Goal: Information Seeking & Learning: Learn about a topic

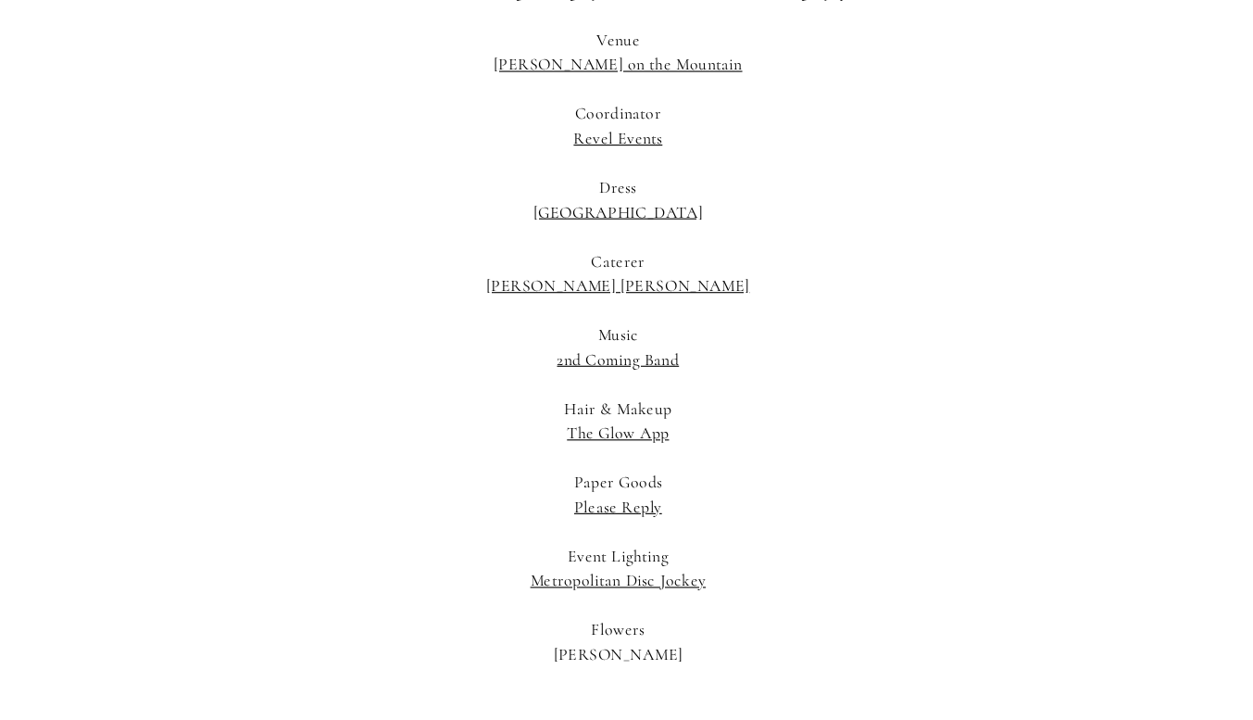
scroll to position [29092, 0]
click at [651, 451] on link "The Glow App" at bounding box center [627, 460] width 93 height 19
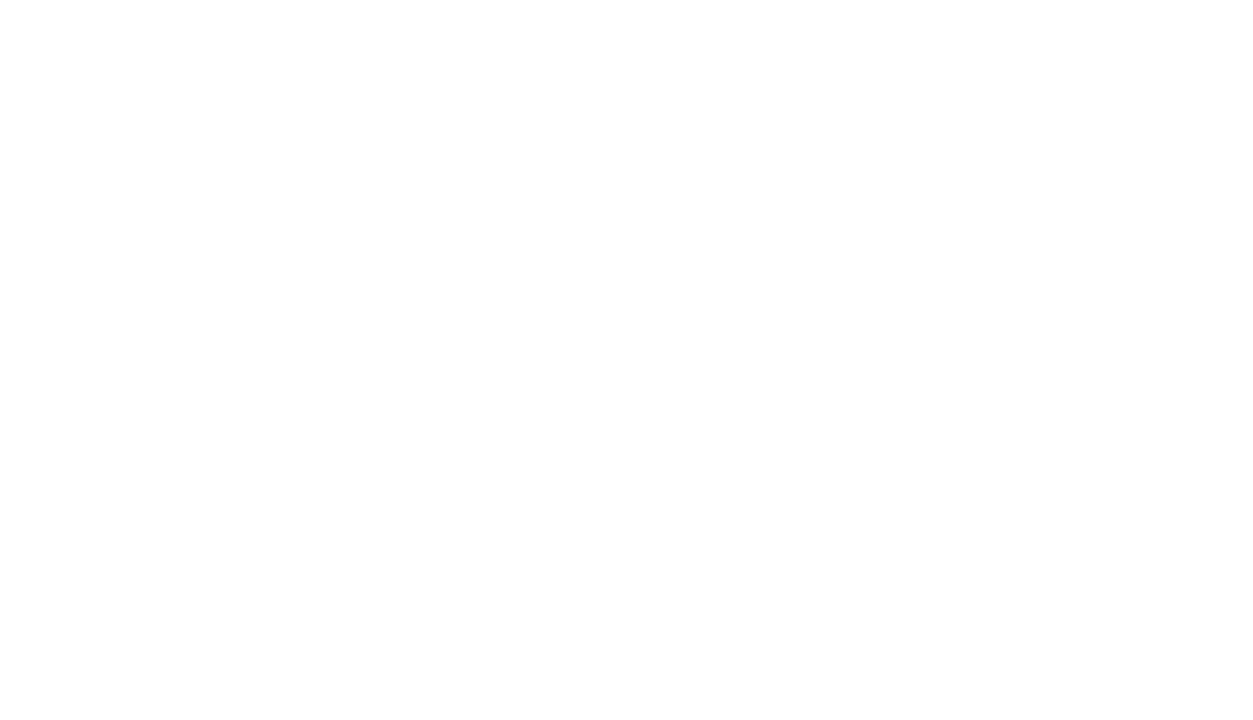
scroll to position [0, 0]
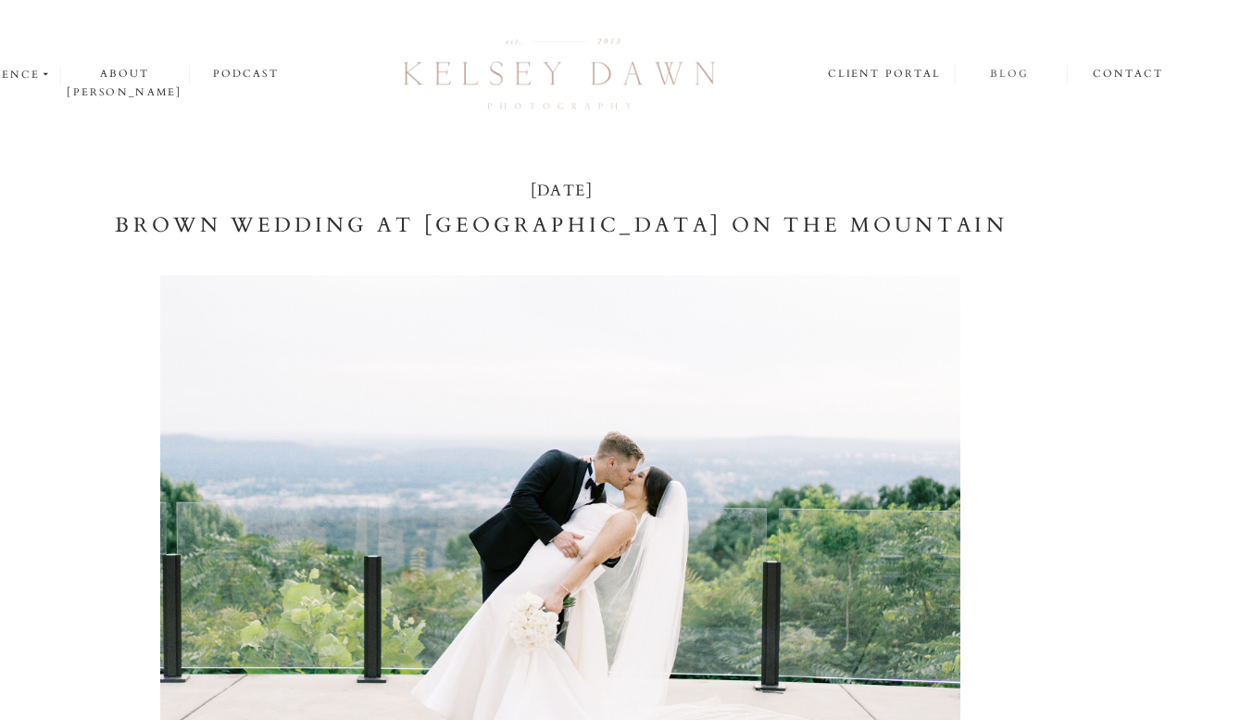
click at [1032, 66] on nav "blog" at bounding box center [1034, 67] width 101 height 18
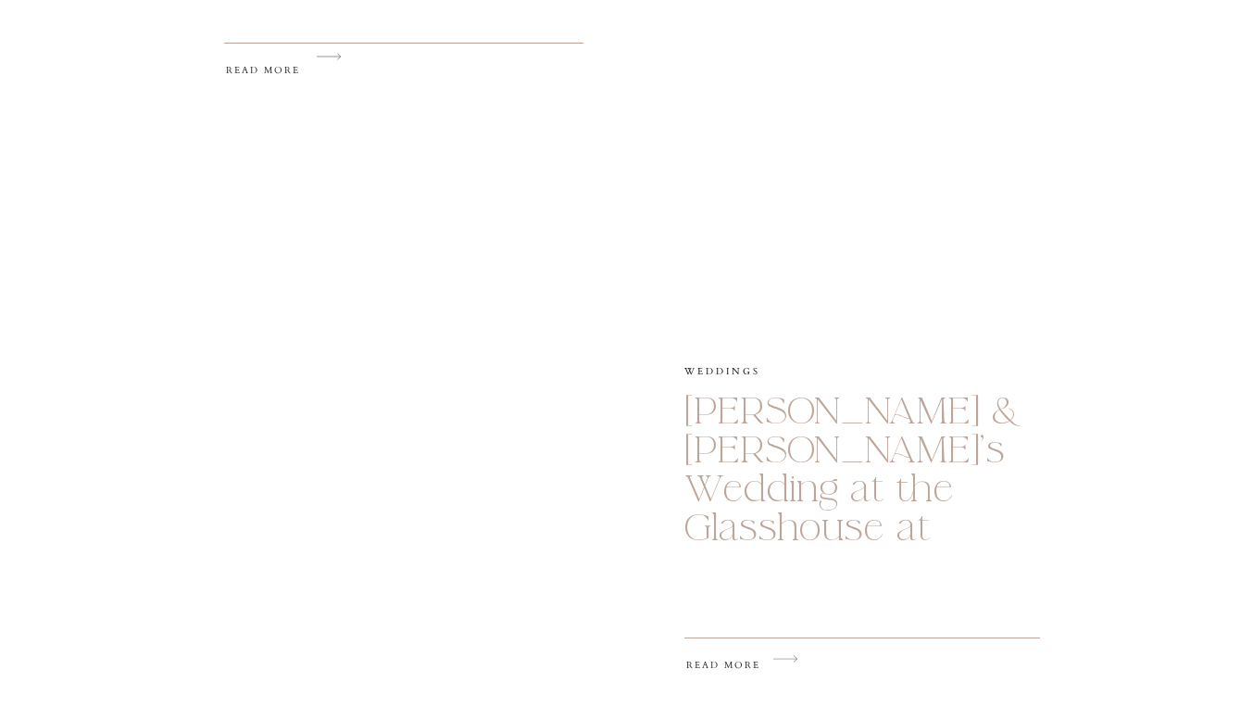
scroll to position [2285, 0]
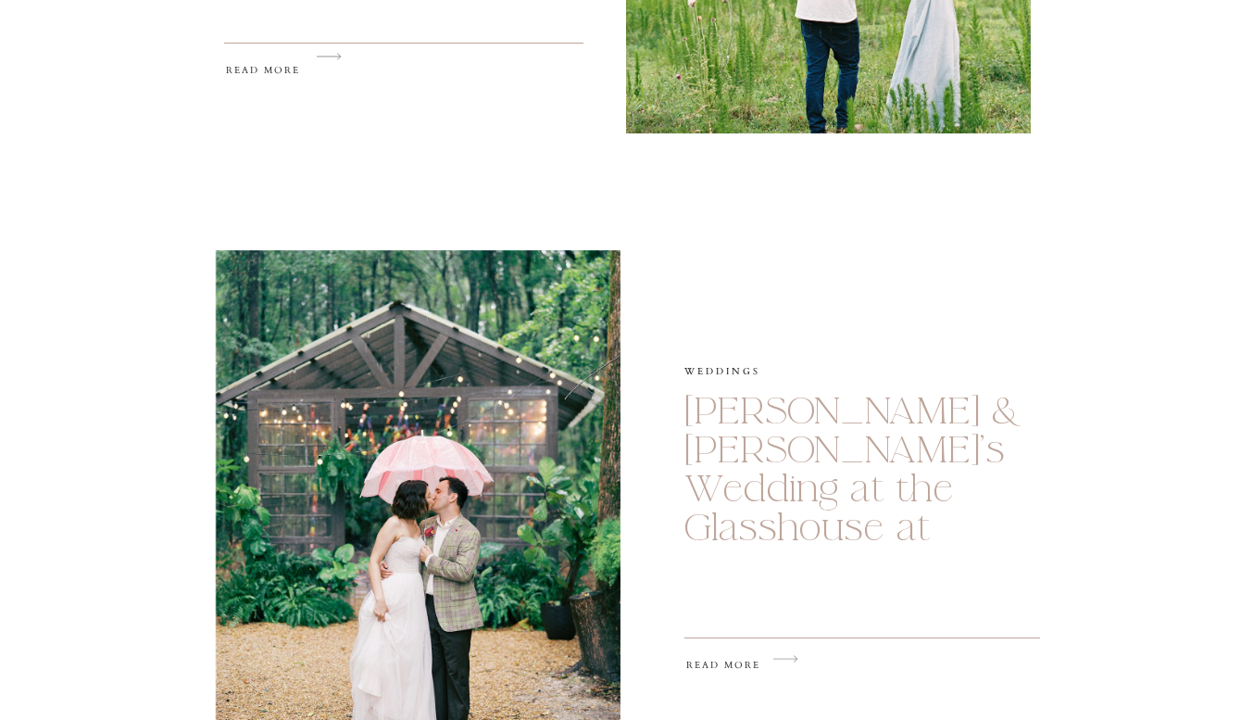
click at [1249, 328] on div "Parker & Kathleen’s Wedding at Burritt on the Mountain Weddings read more The T…" at bounding box center [626, 178] width 1253 height 2286
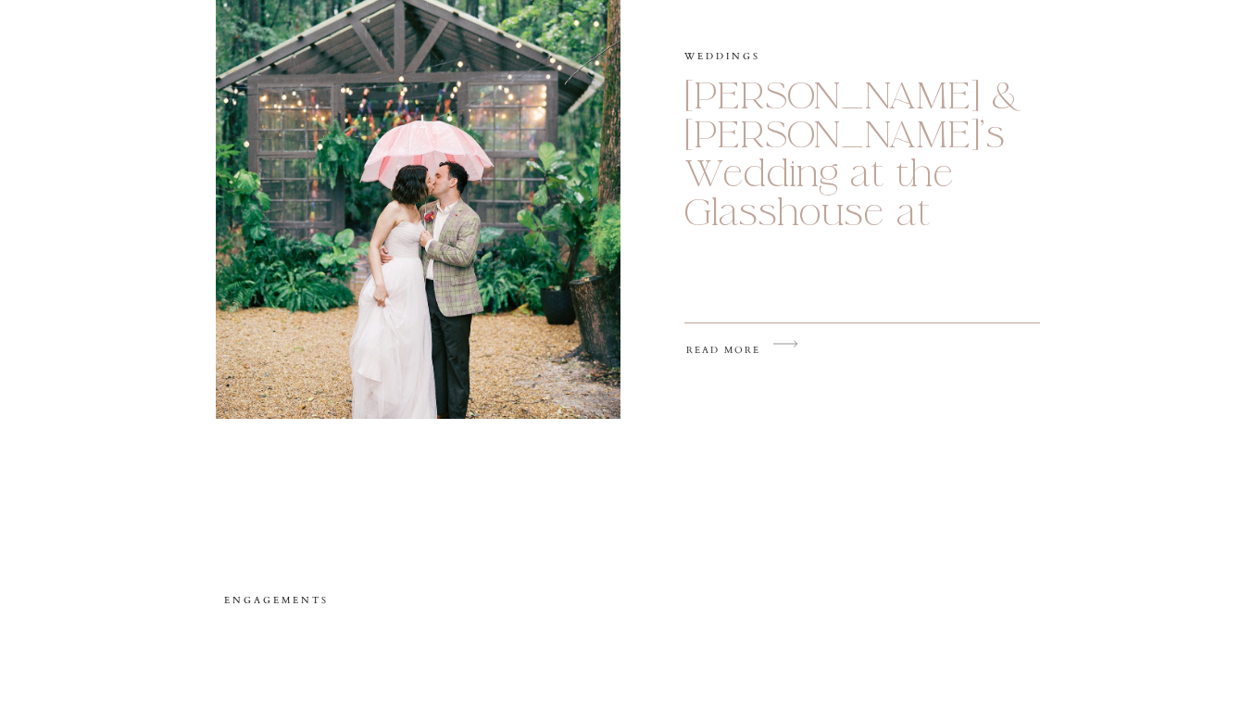
scroll to position [2606, 0]
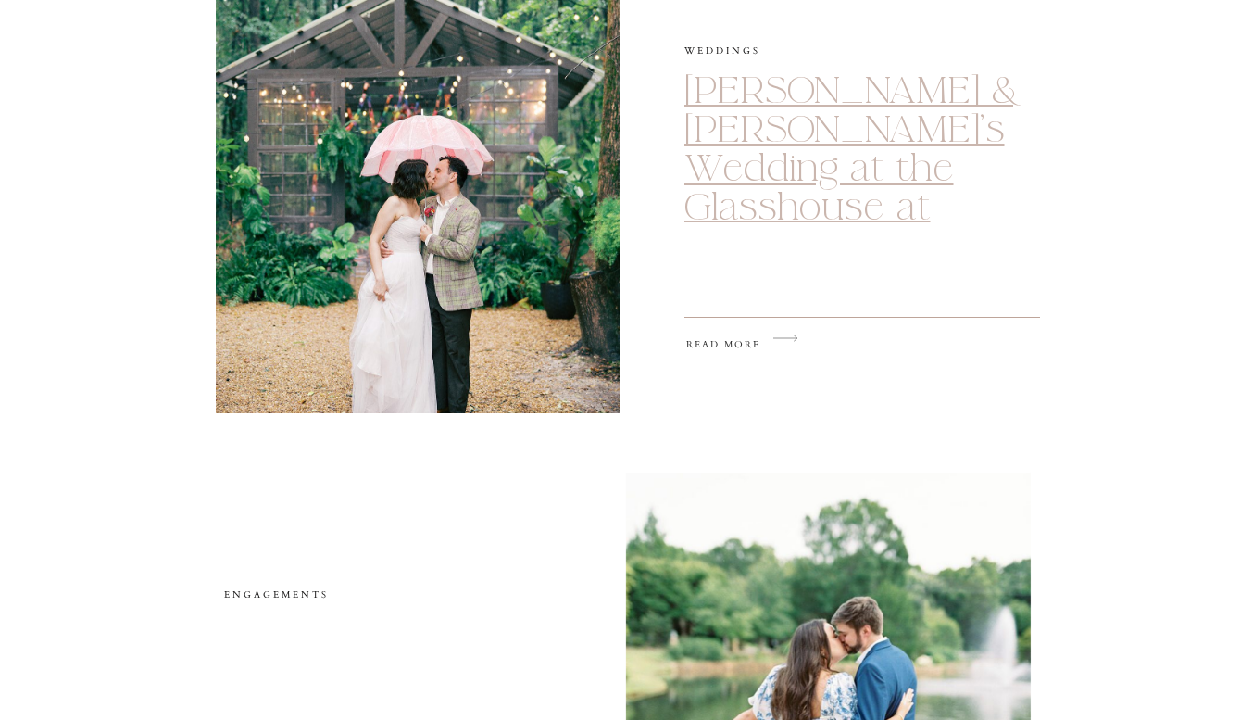
click at [849, 179] on link "[PERSON_NAME] & [PERSON_NAME]’s Wedding at the Glasshouse at [US_STATE][GEOGRAP…" at bounding box center [868, 188] width 366 height 243
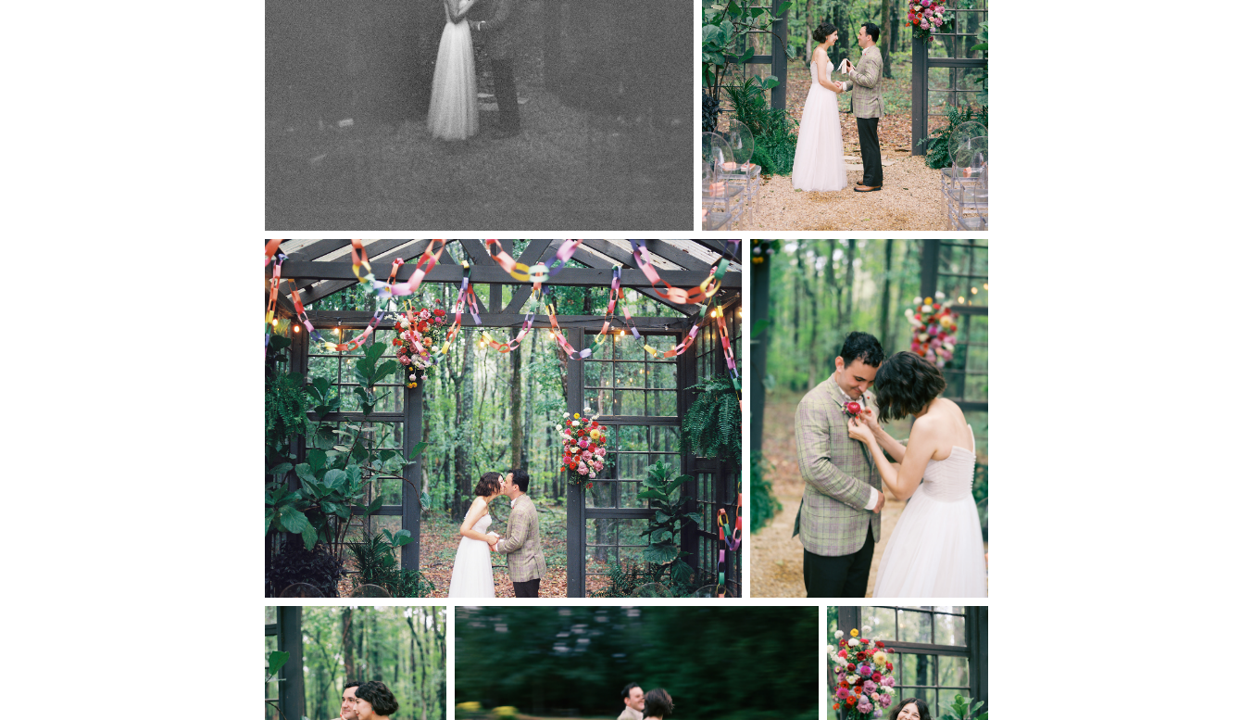
scroll to position [7836, 0]
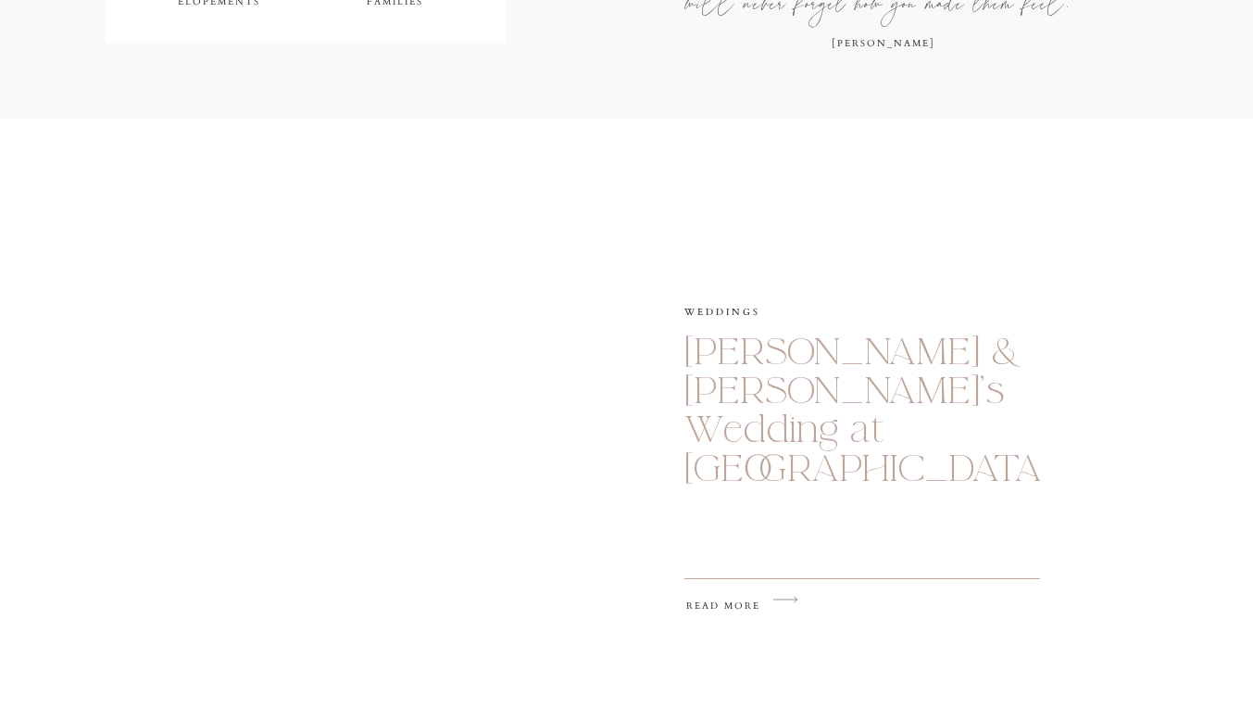
scroll to position [1209, 0]
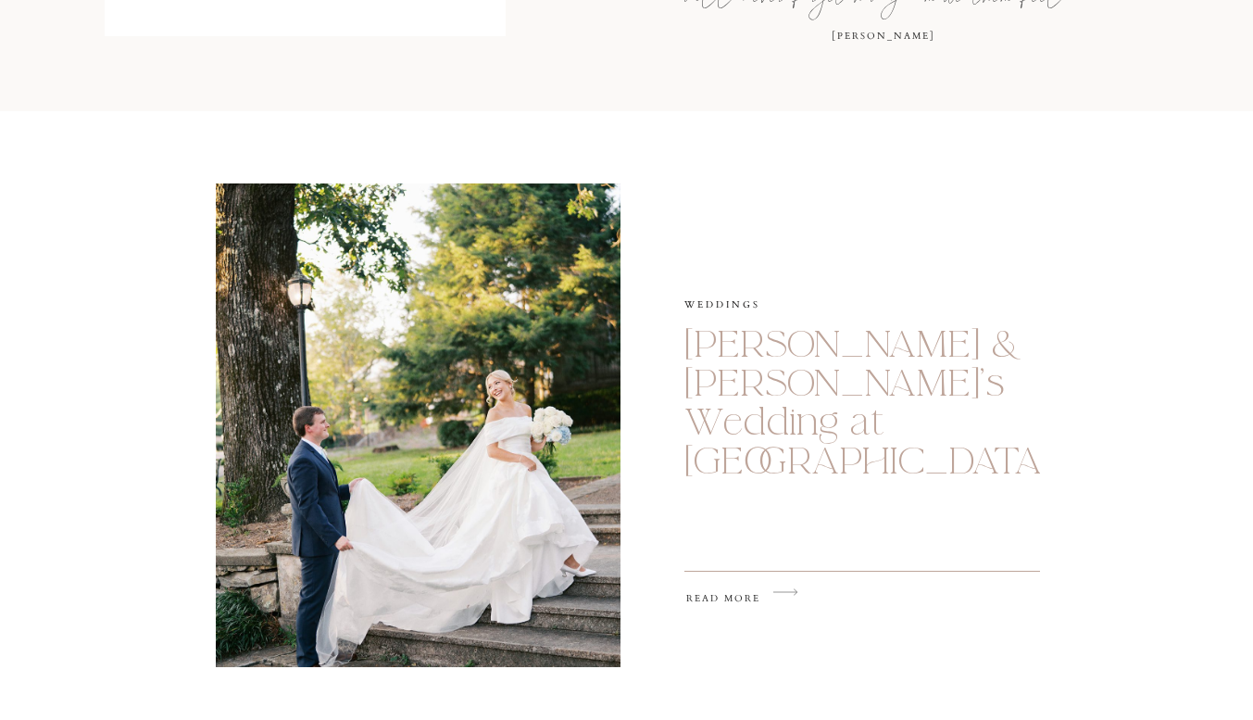
click at [740, 593] on h2 "read more" at bounding box center [745, 602] width 119 height 25
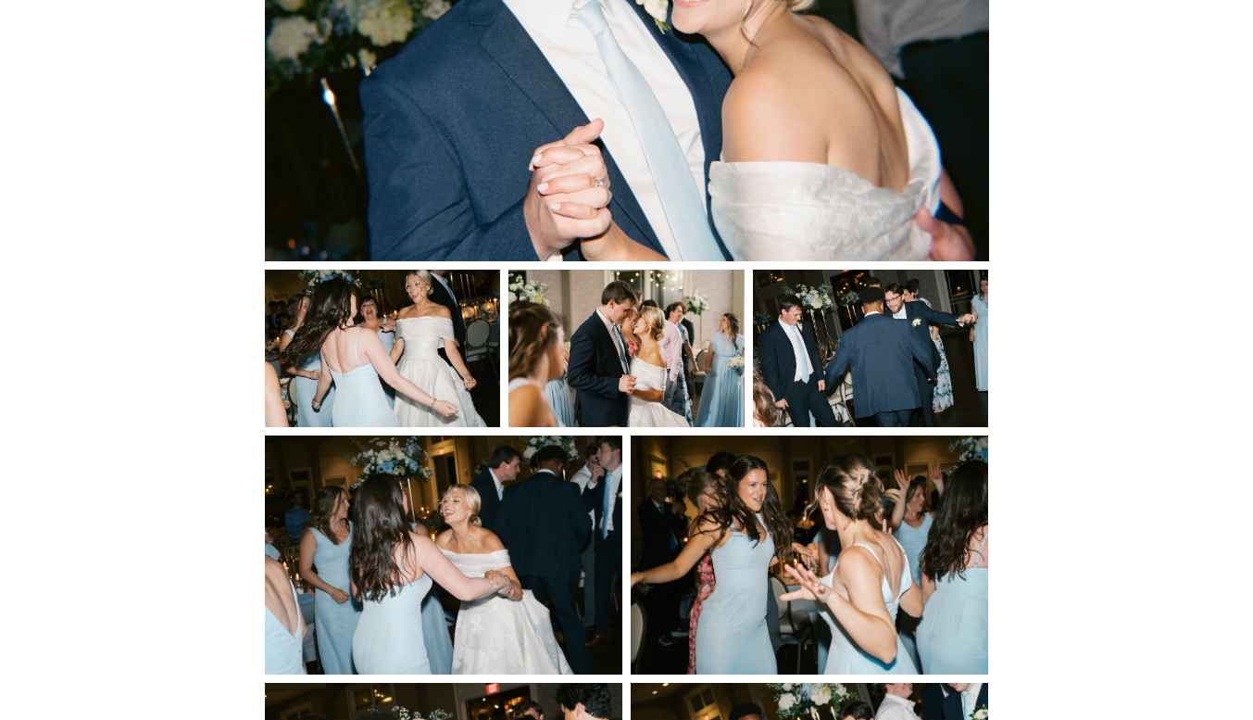
scroll to position [26908, 0]
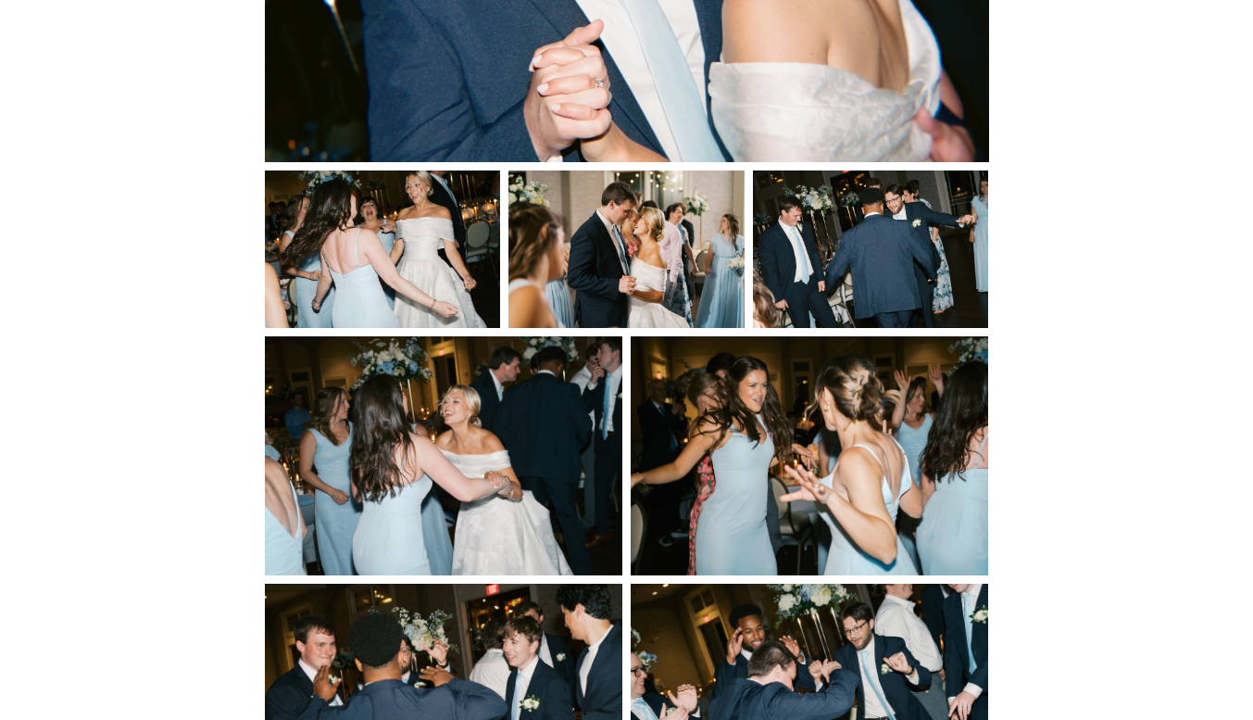
click at [686, 243] on img at bounding box center [627, 248] width 236 height 157
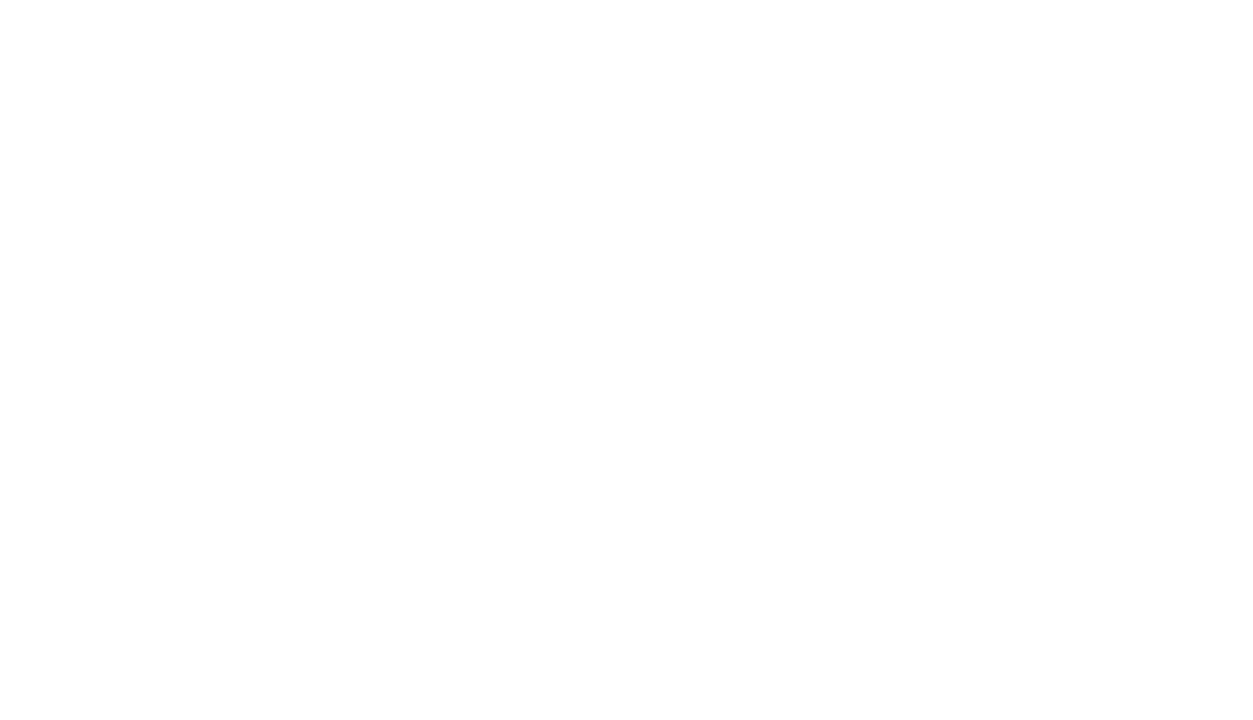
scroll to position [23913, 0]
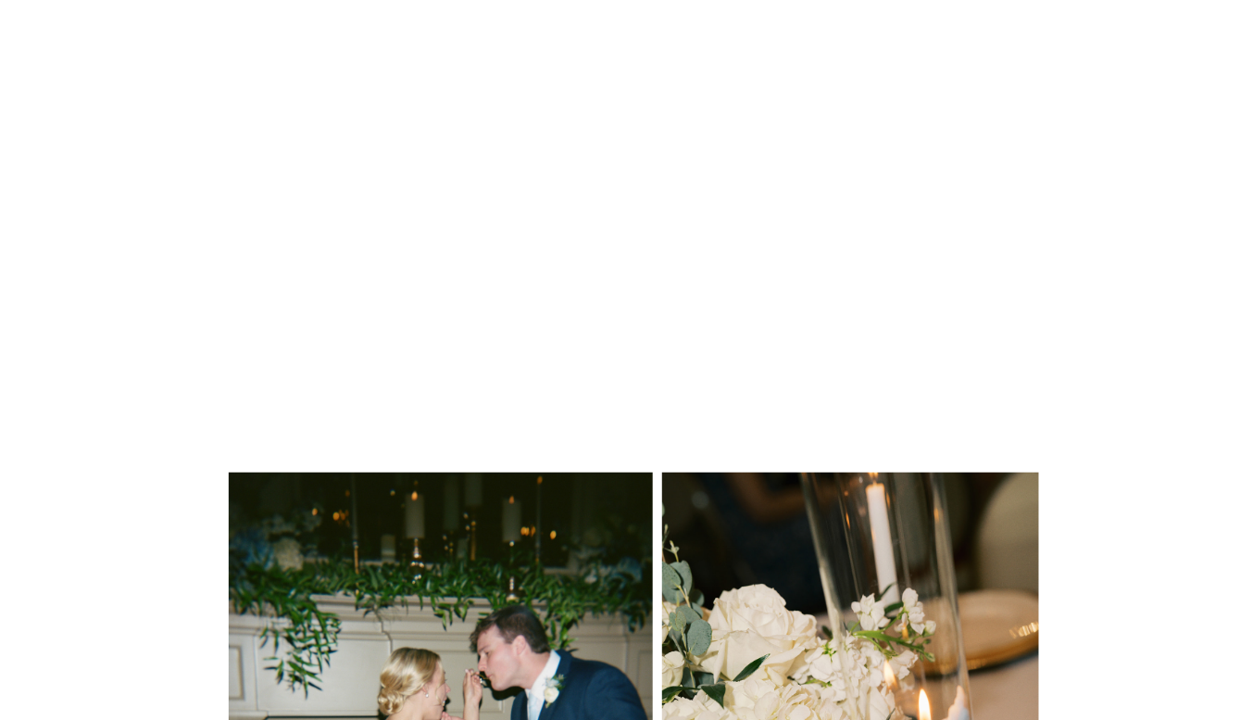
scroll to position [22886, 0]
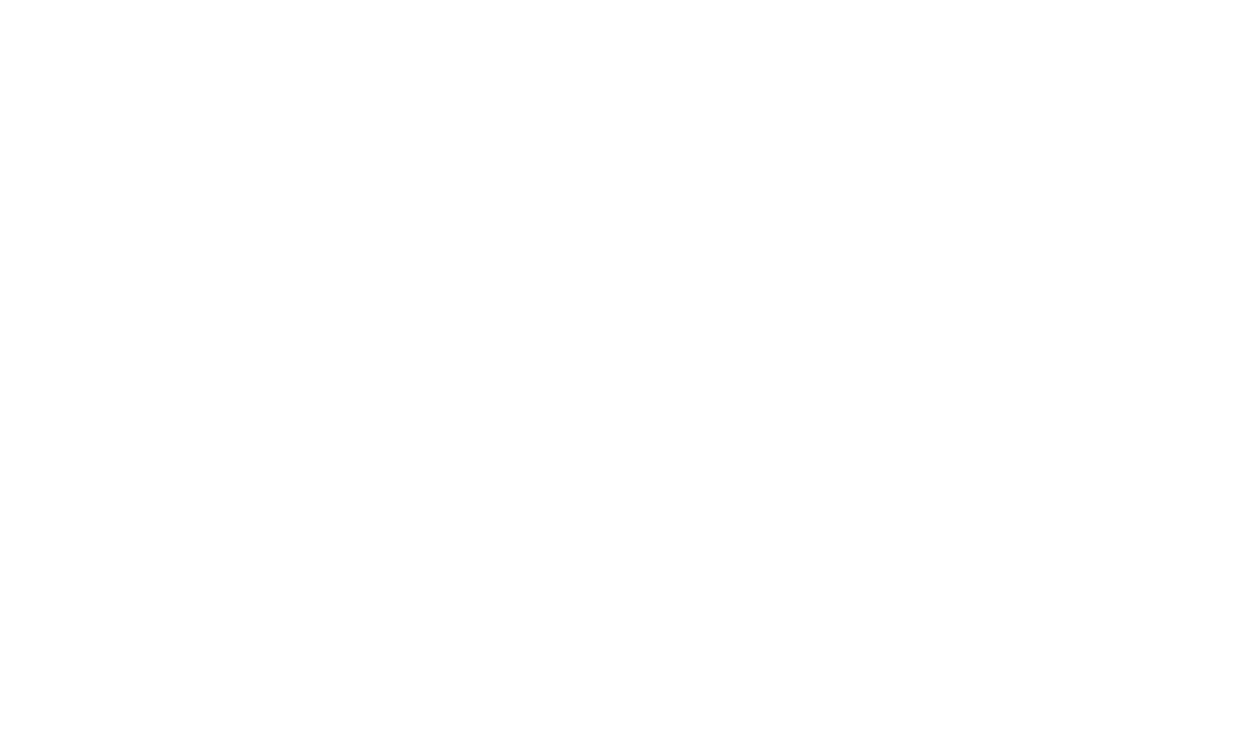
scroll to position [6189, 0]
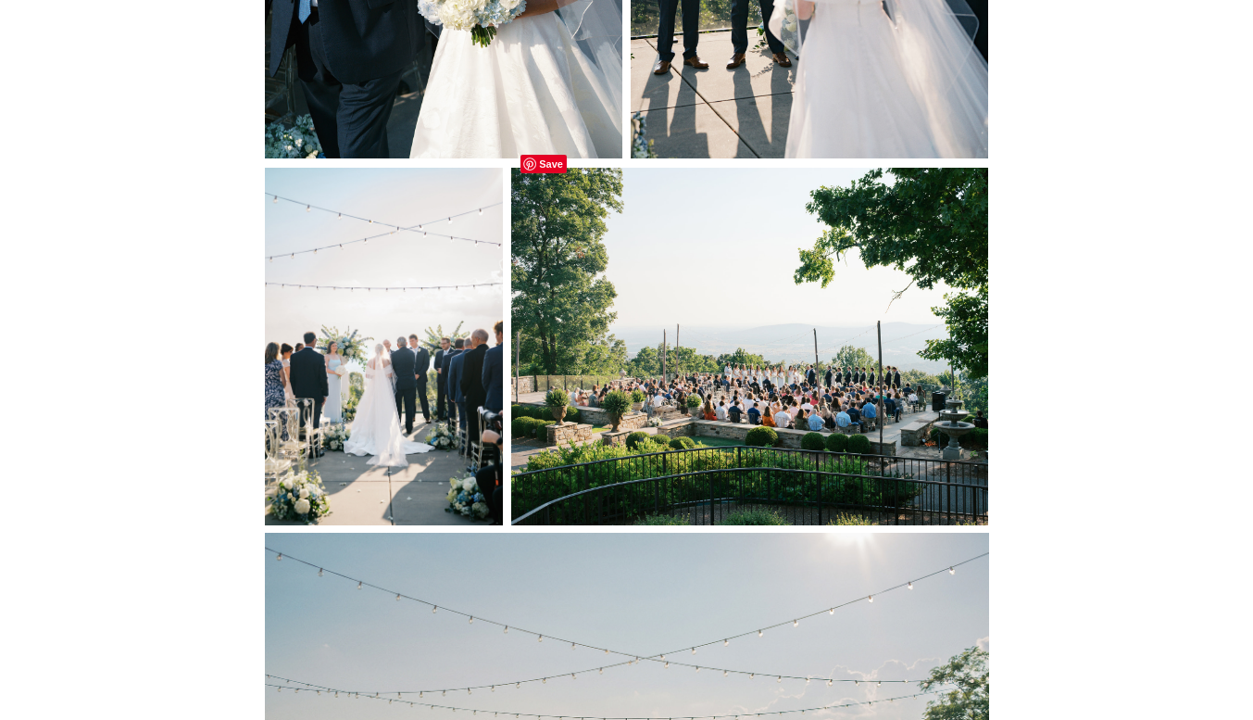
click at [782, 358] on img at bounding box center [749, 347] width 477 height 358
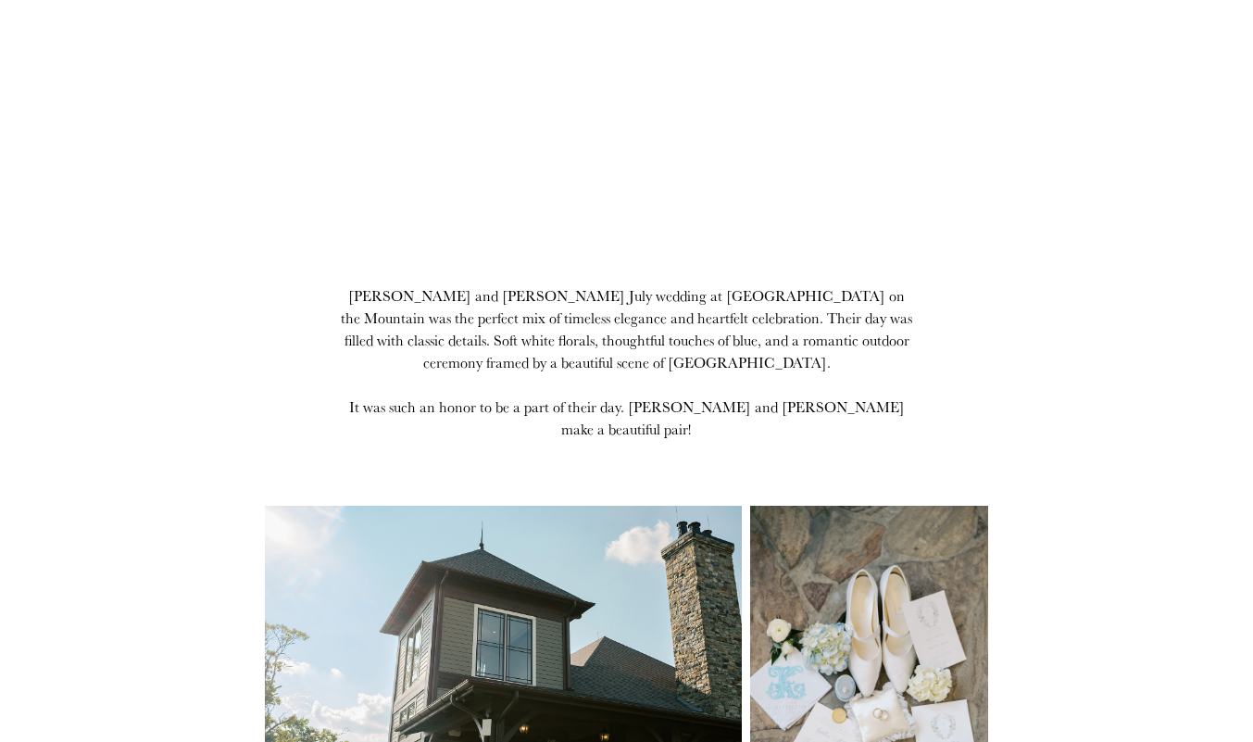
scroll to position [529, 0]
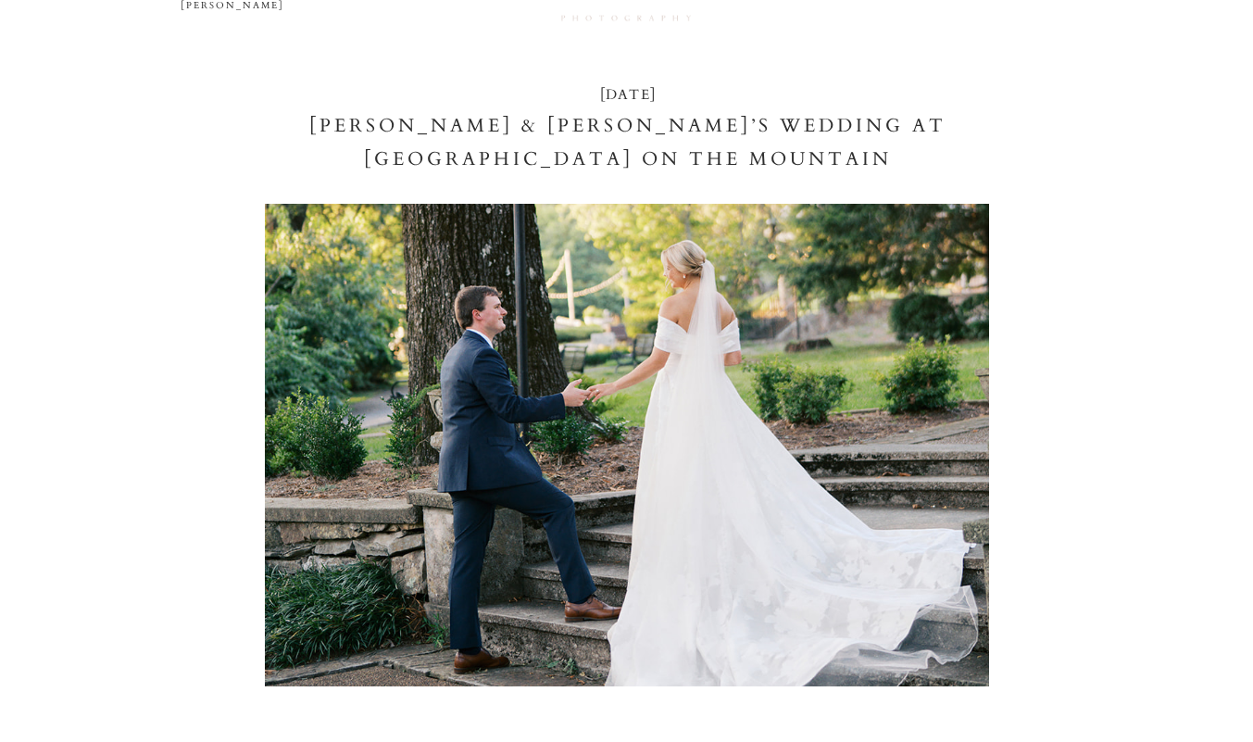
scroll to position [0, 0]
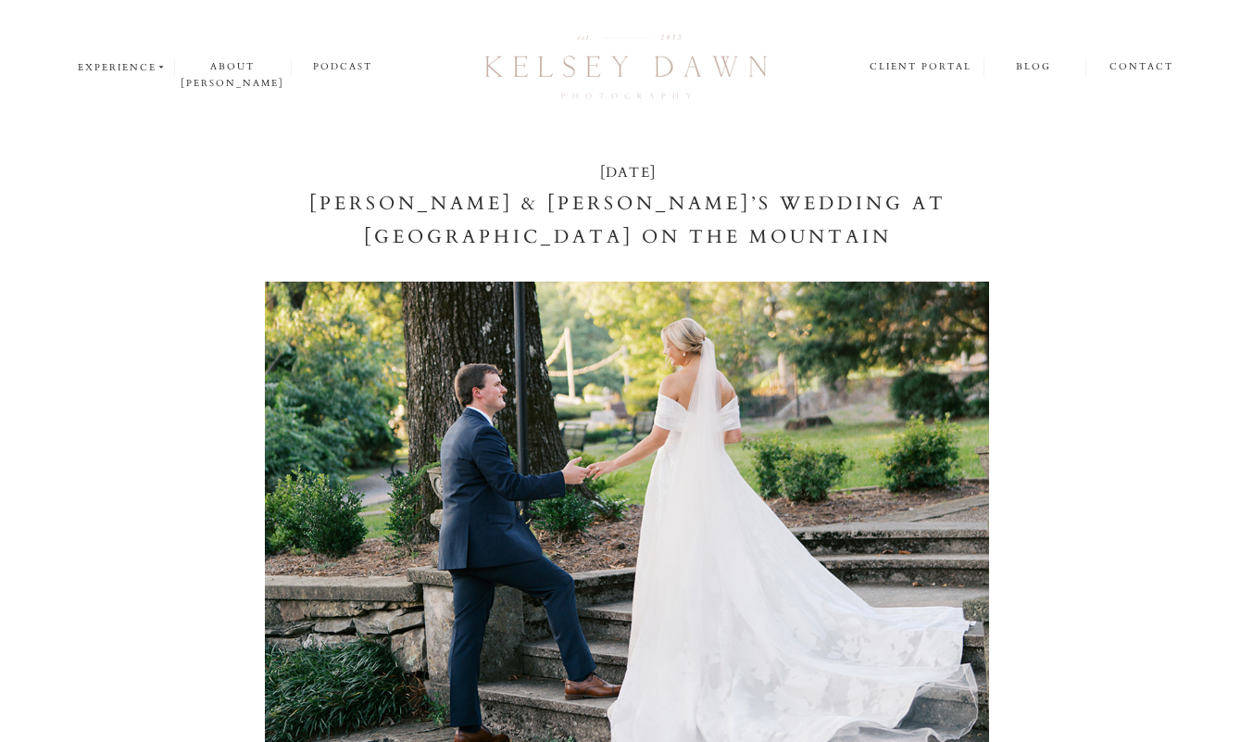
click at [1028, 67] on nav "blog" at bounding box center [1034, 67] width 101 height 18
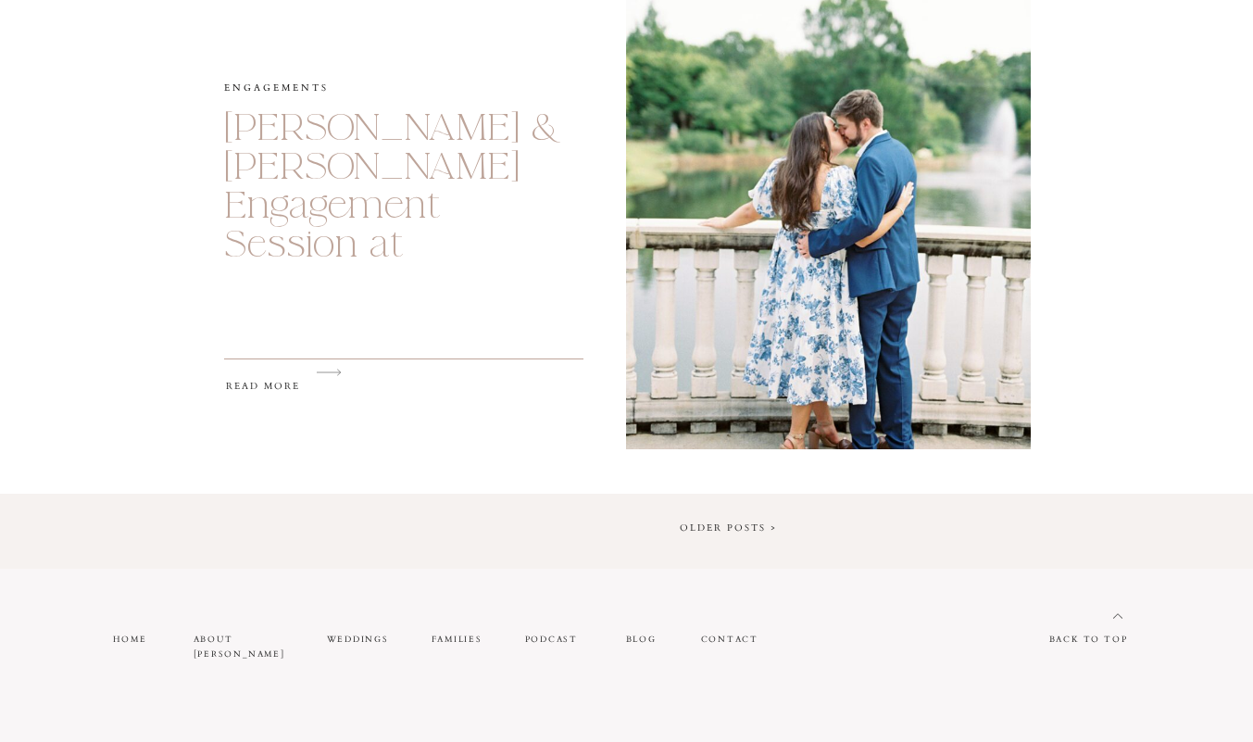
scroll to position [3389, 0]
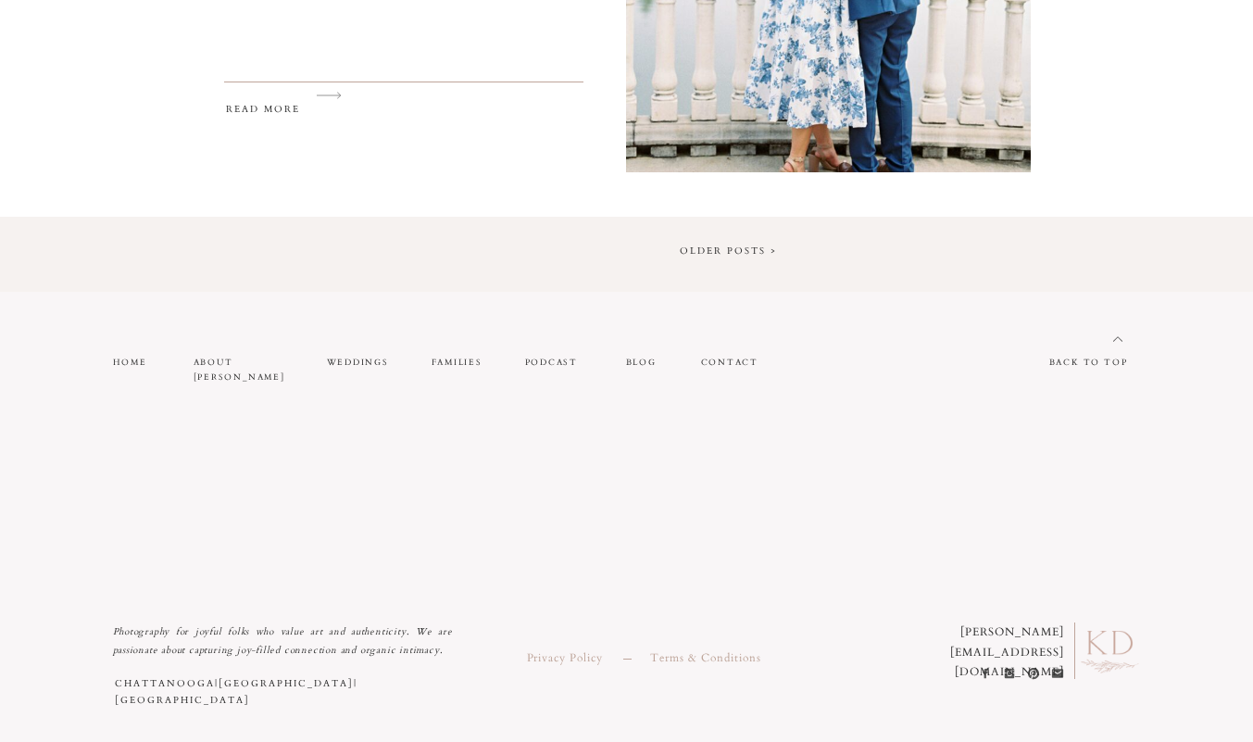
click at [728, 245] on link "Older Posts >" at bounding box center [728, 251] width 97 height 13
